Goal: Information Seeking & Learning: Learn about a topic

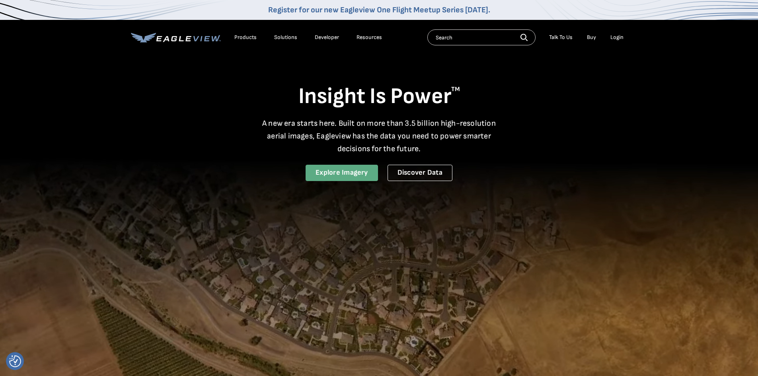
click at [327, 169] on link "Explore Imagery" at bounding box center [341, 173] width 72 height 16
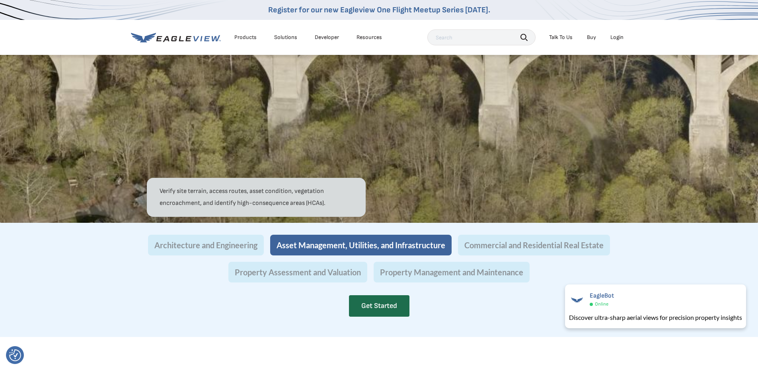
scroll to position [675, 0]
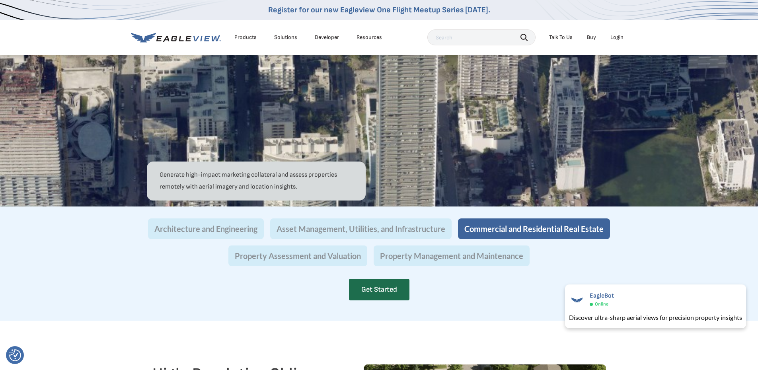
click at [757, 127] on img at bounding box center [379, 49] width 758 height 314
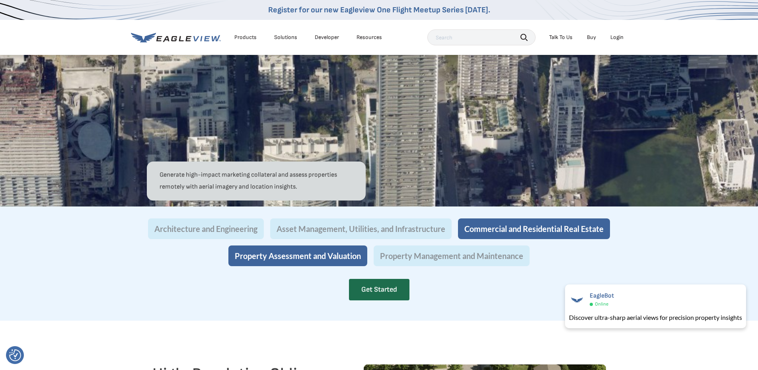
click at [322, 266] on button "Property Assessment and Valuation" at bounding box center [297, 255] width 139 height 21
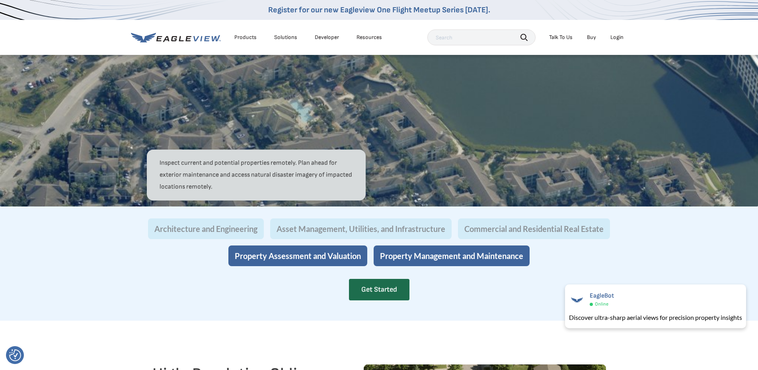
click at [322, 266] on button "Property Assessment and Valuation" at bounding box center [297, 255] width 139 height 21
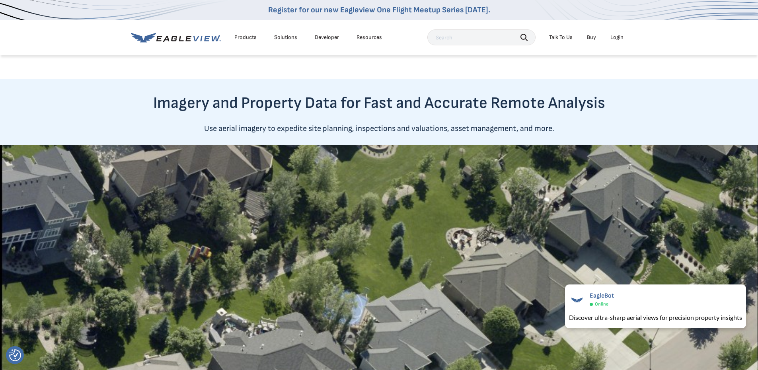
scroll to position [395, 0]
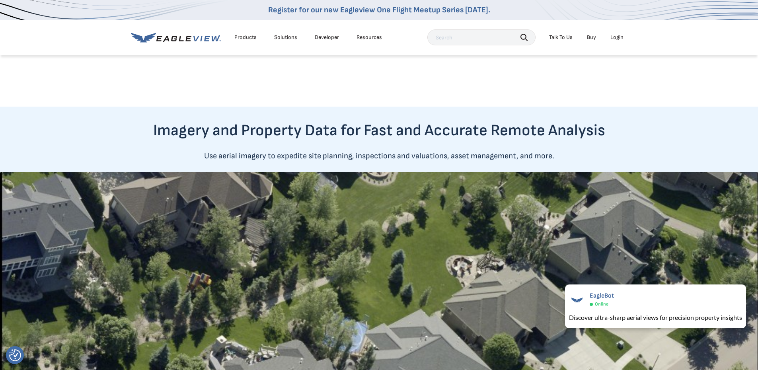
click at [455, 35] on input "text" at bounding box center [481, 37] width 108 height 16
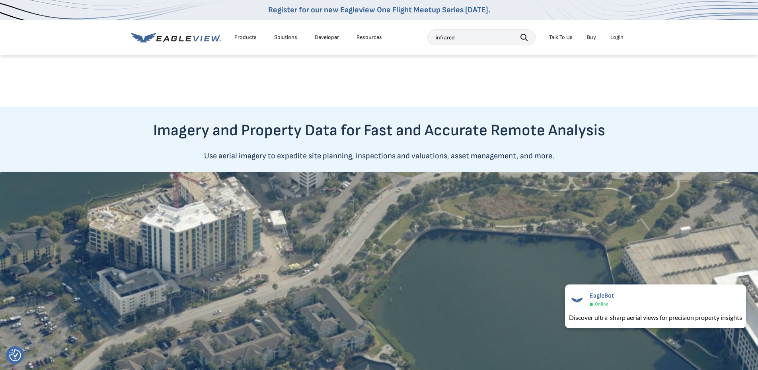
type input "infrared"
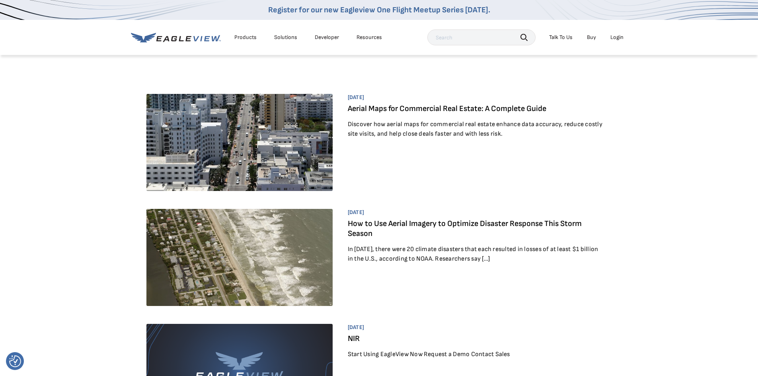
click at [500, 38] on input "text" at bounding box center [481, 37] width 108 height 16
type input "IR"
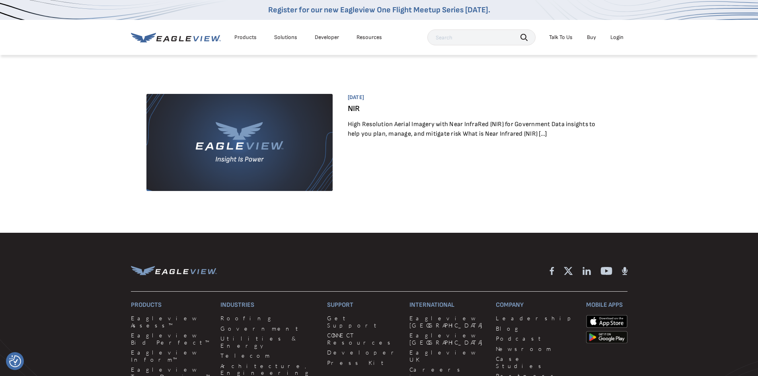
click at [305, 128] on img at bounding box center [239, 142] width 187 height 97
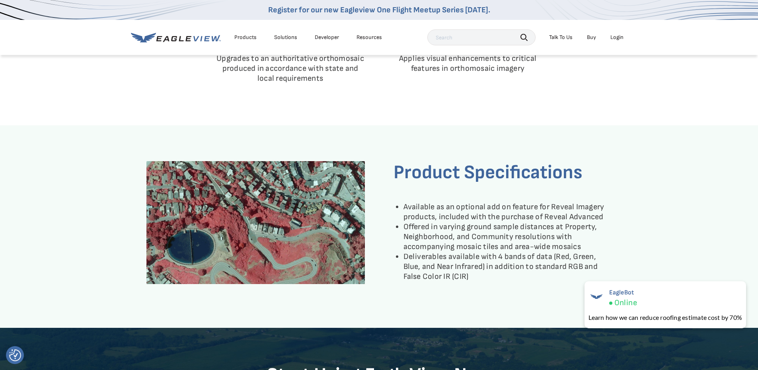
scroll to position [780, 0]
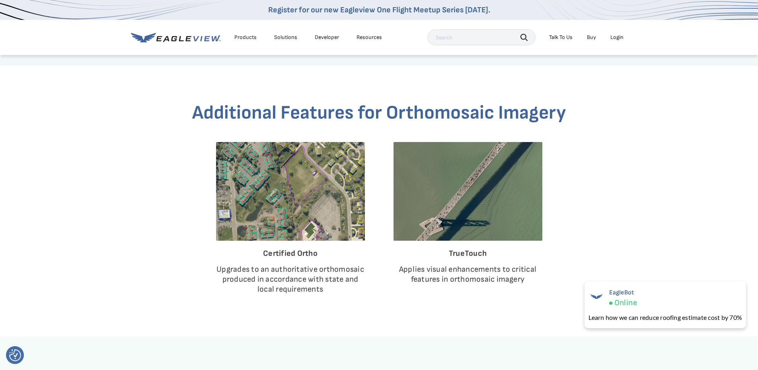
click at [751, 175] on div "Additional Features for Orthomosaic Imagery Certified Ortho Upgrades to an auth…" at bounding box center [379, 200] width 758 height 199
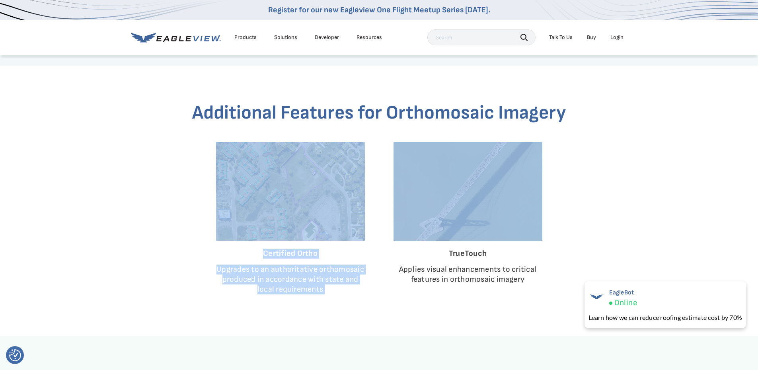
scroll to position [780, 3]
drag, startPoint x: 751, startPoint y: 175, endPoint x: 755, endPoint y: 110, distance: 64.9
click at [755, 110] on div "Additional Features for Orthomosaic Imagery Certified Ortho Upgrades to an auth…" at bounding box center [379, 200] width 758 height 199
click at [253, 37] on div "Products" at bounding box center [245, 37] width 22 height 7
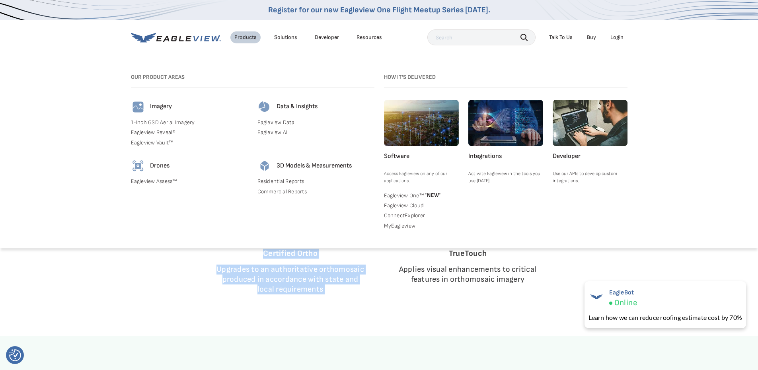
click at [159, 144] on link "Eagleview Vault™" at bounding box center [189, 142] width 117 height 7
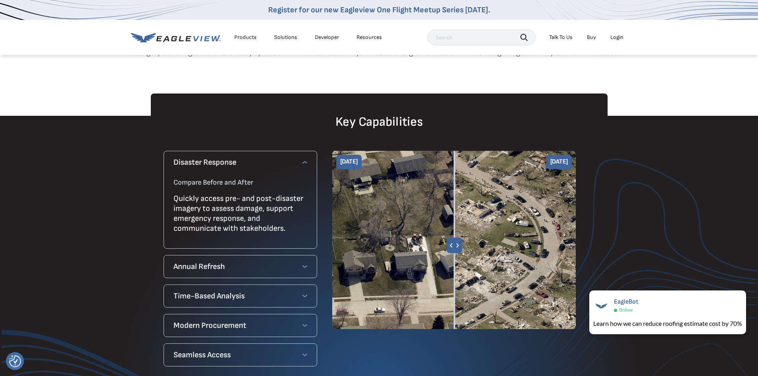
scroll to position [525, 0]
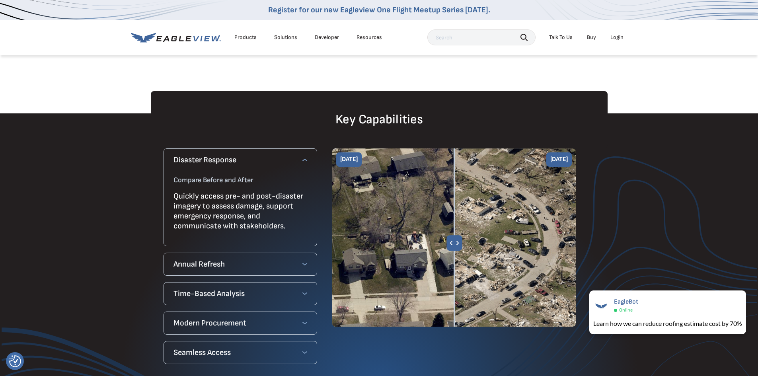
click at [307, 291] on div "Time-Based Analysis Time-Based Analysis Unlock powerful temporal insights with …" at bounding box center [240, 293] width 154 height 23
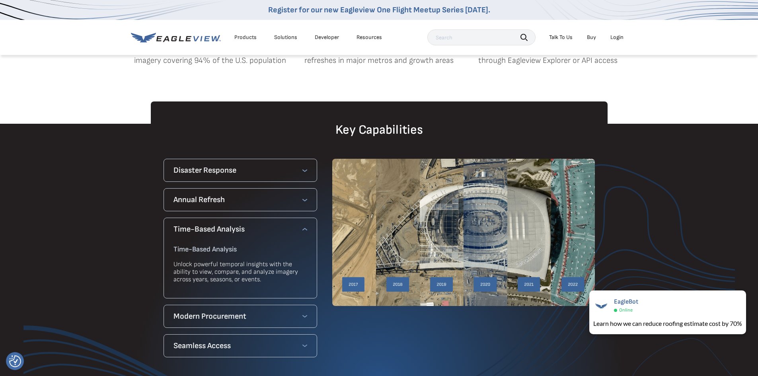
click at [308, 305] on div "Modern Procurement Flexible Subscription Access Included with Eagleview Reveal®…" at bounding box center [240, 316] width 154 height 23
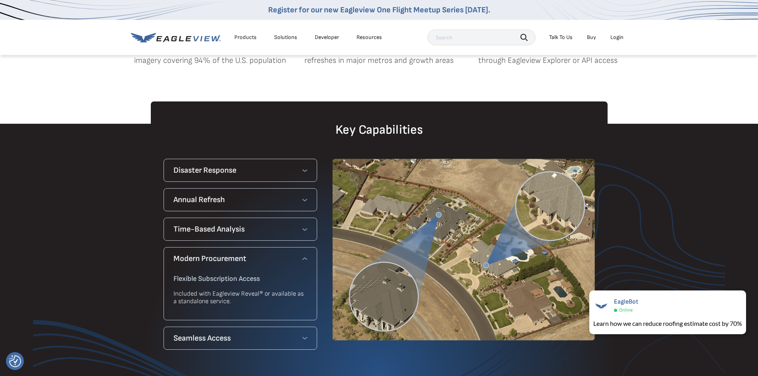
click at [304, 168] on icon at bounding box center [304, 170] width 5 height 5
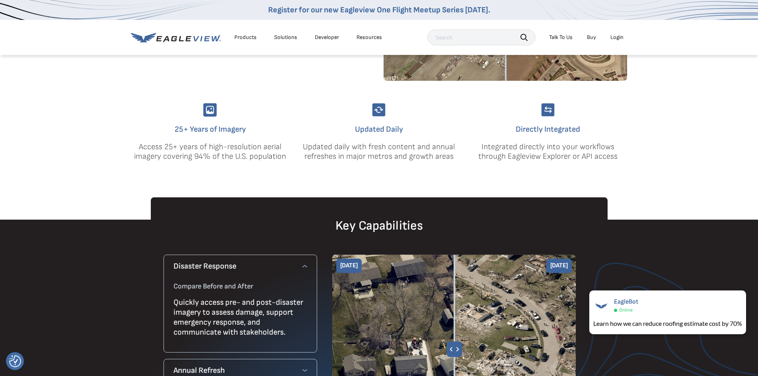
scroll to position [525, 0]
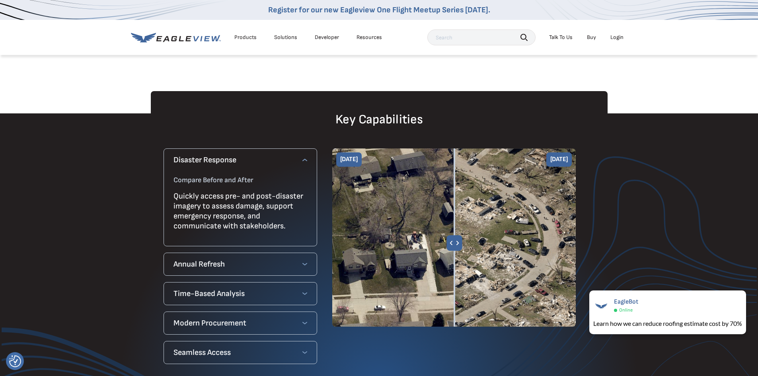
click at [358, 37] on div "Resources" at bounding box center [368, 37] width 25 height 7
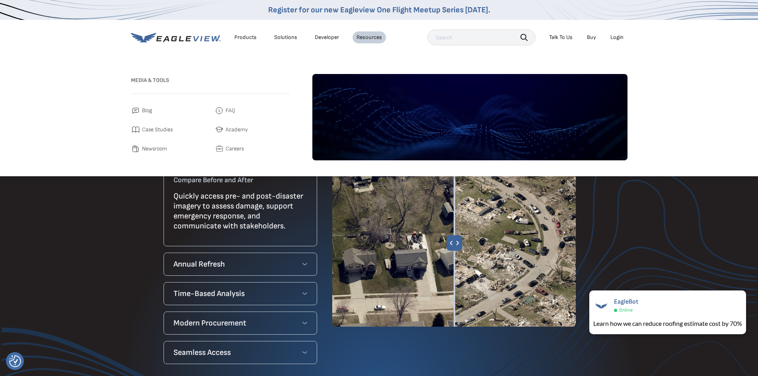
click at [156, 129] on span "Case Studies" at bounding box center [157, 130] width 31 height 10
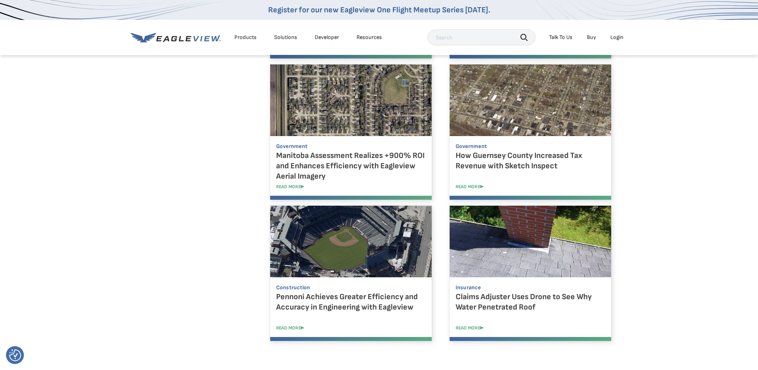
scroll to position [638, 0]
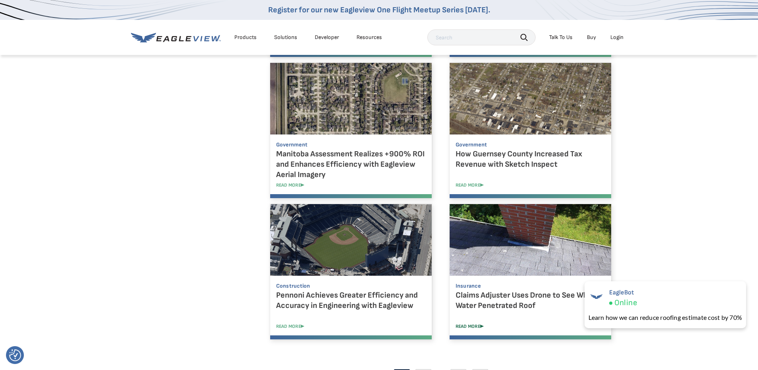
click at [481, 326] on link "READ MORE" at bounding box center [535, 326] width 161 height 6
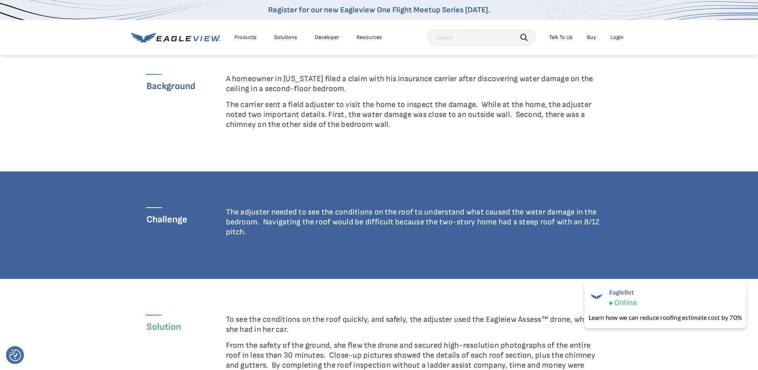
scroll to position [219, 0]
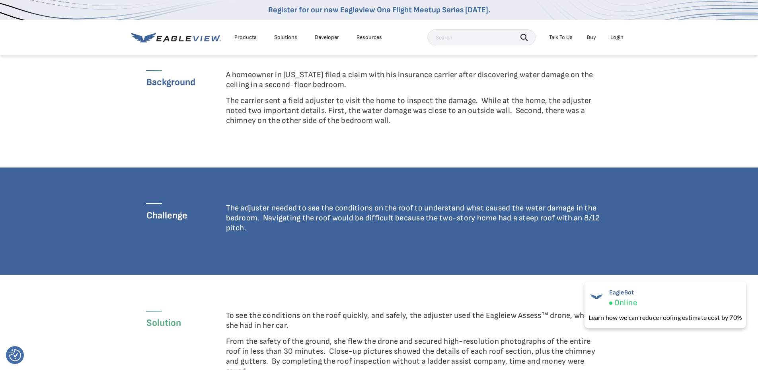
click at [755, 105] on cs-background-block_3421bd618e3436387bff2f8a65b3e960 "Background A homeowner in [US_STATE] filed a claim with his insurance carrier a…" at bounding box center [379, 100] width 758 height 133
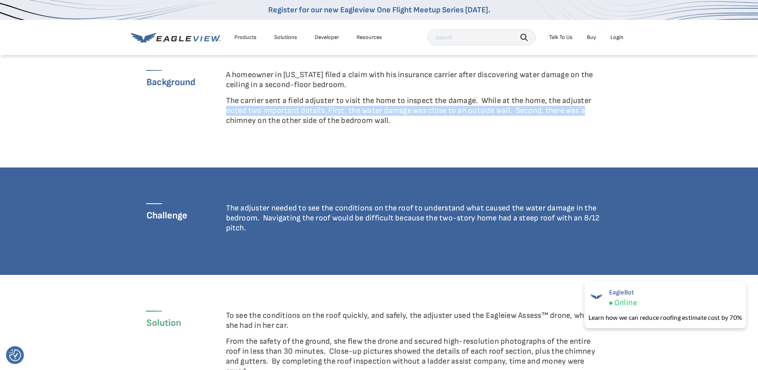
scroll to position [219, 3]
drag, startPoint x: 755, startPoint y: 105, endPoint x: 755, endPoint y: 114, distance: 9.2
click at [755, 114] on cs-background-block_3421bd618e3436387bff2f8a65b3e960 "Background A homeowner in [US_STATE] filed a claim with his insurance carrier a…" at bounding box center [379, 100] width 758 height 133
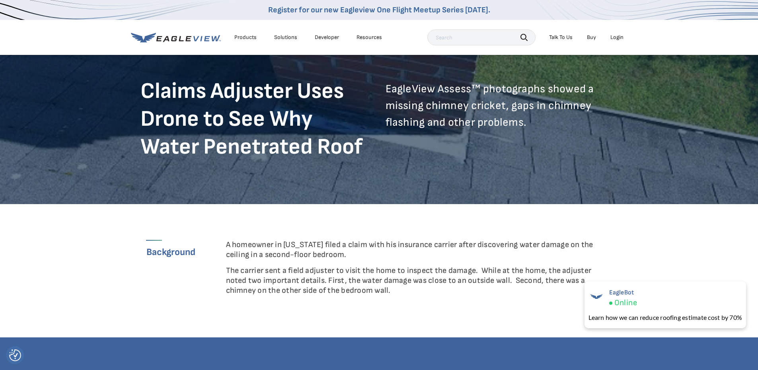
scroll to position [0, 3]
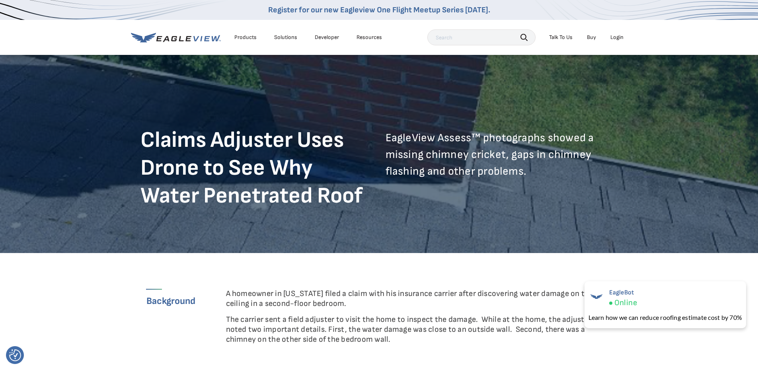
click at [247, 38] on div "Products" at bounding box center [245, 37] width 22 height 7
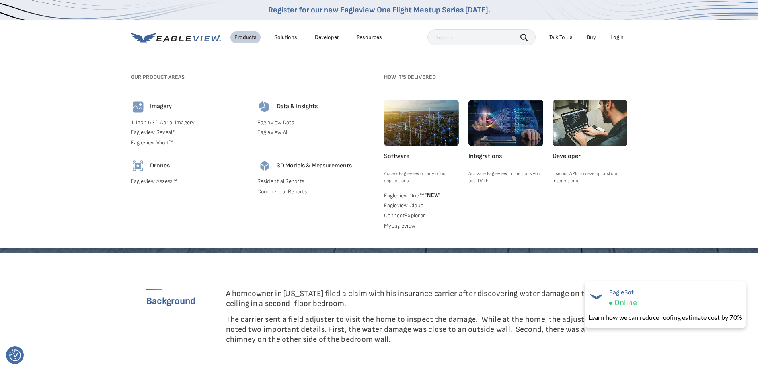
click at [161, 181] on link "Eagleview Assess™" at bounding box center [189, 181] width 117 height 7
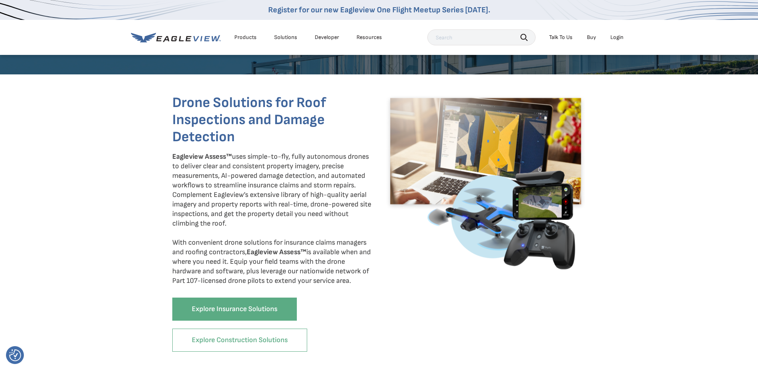
scroll to position [301, 0]
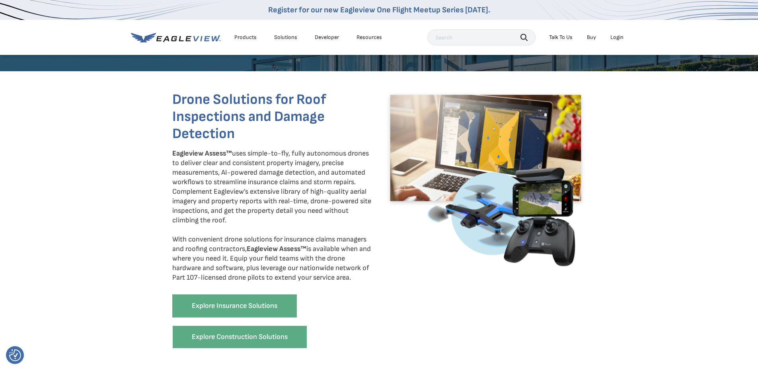
click at [269, 335] on link "Explore Construction Solutions" at bounding box center [239, 336] width 135 height 23
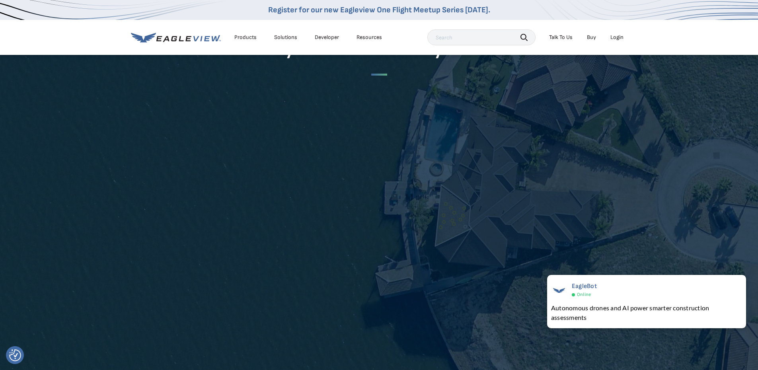
scroll to position [1499, 0]
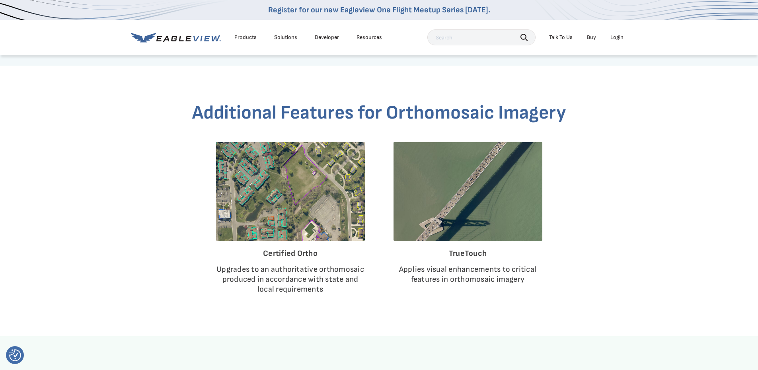
click at [290, 35] on div "Solutions" at bounding box center [285, 37] width 23 height 7
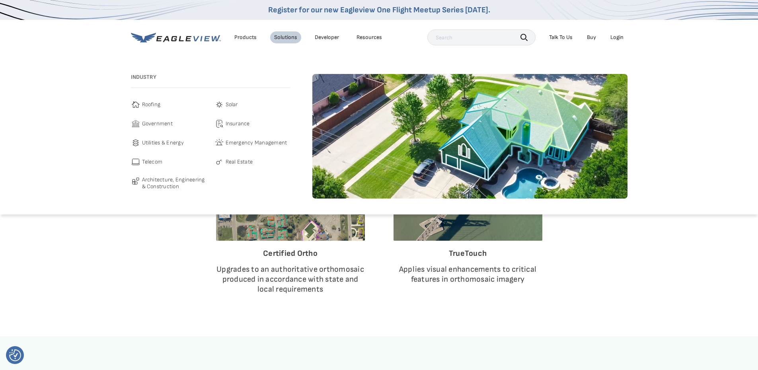
click at [162, 181] on span "Architecture, Engineering & Construction" at bounding box center [174, 183] width 64 height 14
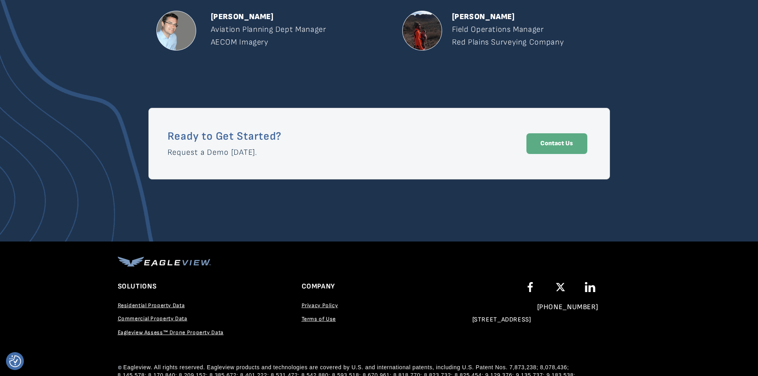
scroll to position [1321, 0]
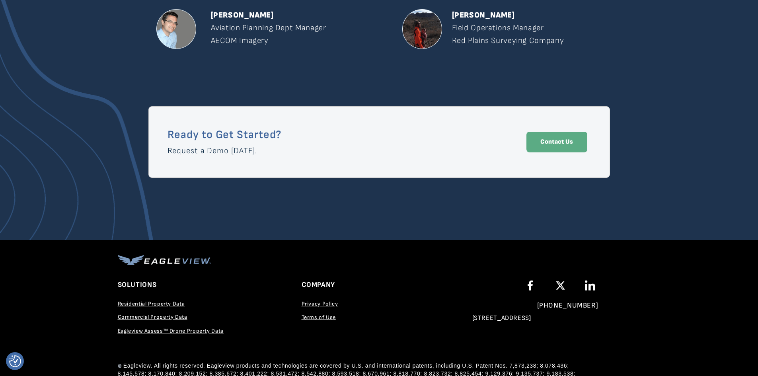
click at [156, 316] on span "Commercial Property Data" at bounding box center [153, 316] width 70 height 7
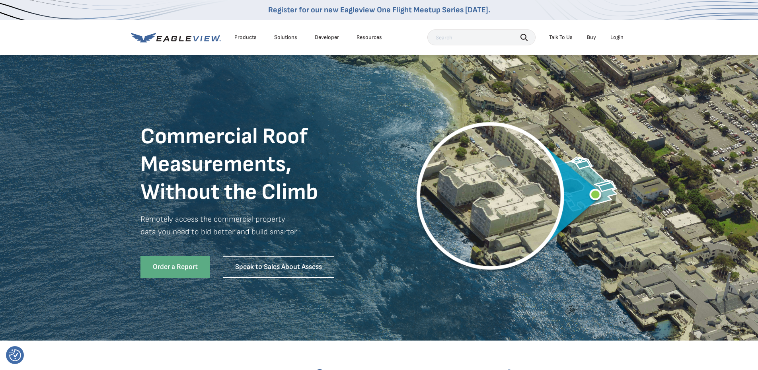
click at [619, 37] on div "Login" at bounding box center [616, 37] width 13 height 7
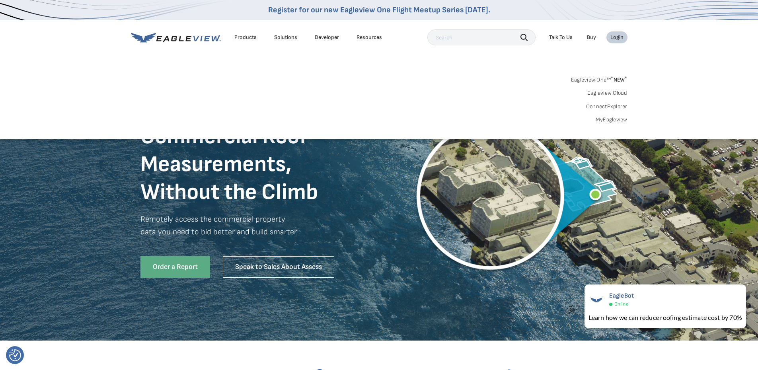
click at [618, 39] on div "Login" at bounding box center [616, 37] width 13 height 7
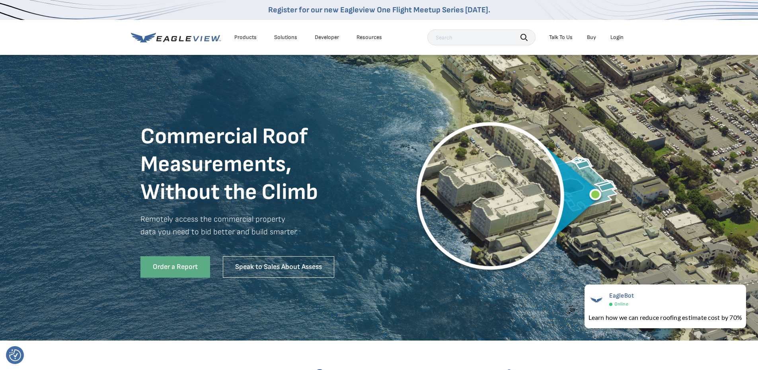
click at [618, 39] on div "Login" at bounding box center [616, 37] width 13 height 7
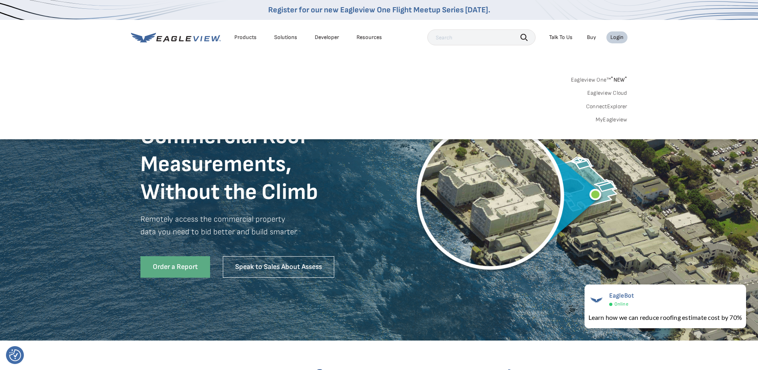
click at [481, 69] on div "Search Products Our Product Areas Imagery 1-Inch GSD Aerial Imagery *" at bounding box center [379, 101] width 758 height 75
